Goal: Task Accomplishment & Management: Manage account settings

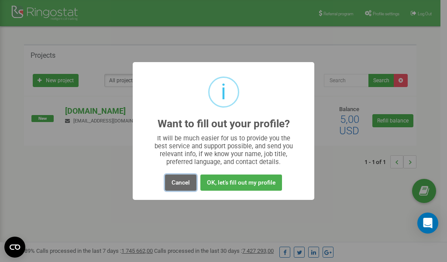
click at [180, 183] on button "Cancel" at bounding box center [180, 182] width 31 height 16
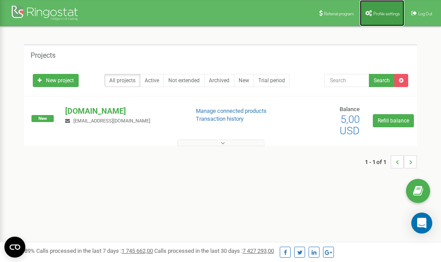
click at [377, 14] on span "Profile settings" at bounding box center [386, 13] width 27 height 5
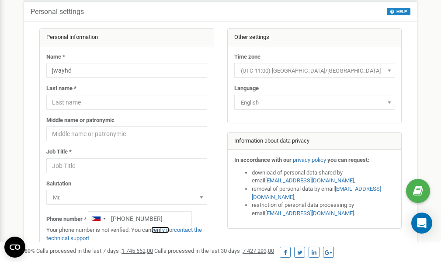
click at [165, 230] on link "verify it" at bounding box center [160, 229] width 18 height 7
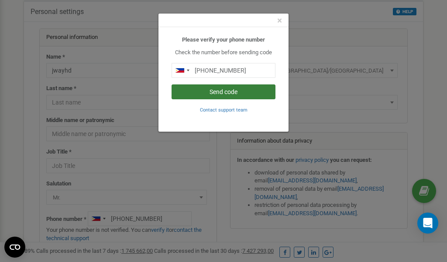
click at [232, 92] on button "Send code" at bounding box center [224, 91] width 104 height 15
